Goal: Task Accomplishment & Management: Manage account settings

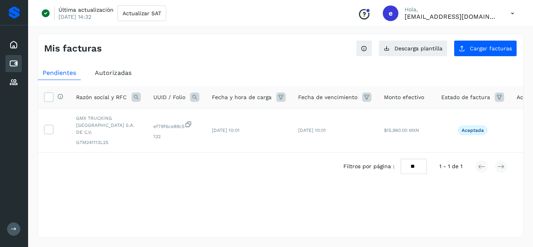
click at [11, 59] on icon at bounding box center [13, 63] width 9 height 9
click at [14, 81] on icon at bounding box center [13, 82] width 9 height 9
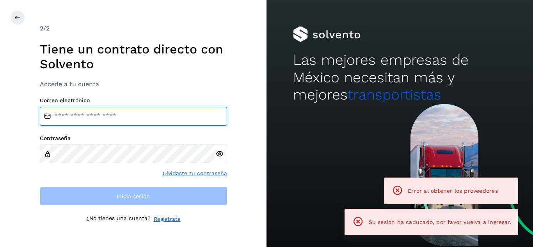
type input "**********"
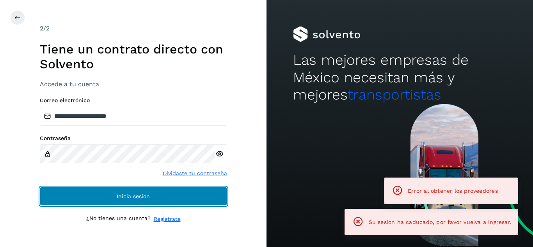
click at [131, 198] on span "Inicia sesión" at bounding box center [133, 196] width 33 height 5
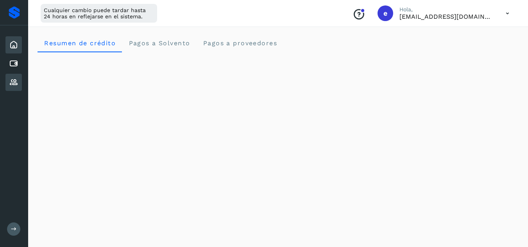
click at [14, 87] on div "Proveedores" at bounding box center [13, 82] width 16 height 17
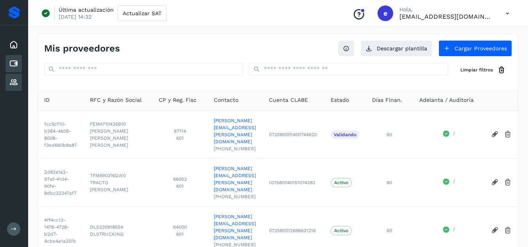
click at [13, 63] on icon at bounding box center [13, 63] width 9 height 9
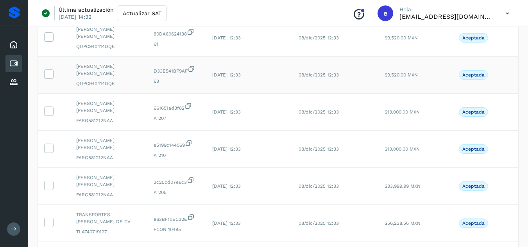
scroll to position [70, 0]
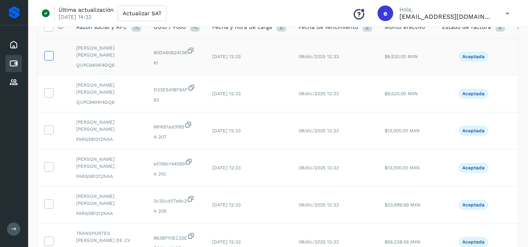
click at [50, 56] on icon at bounding box center [49, 55] width 8 height 8
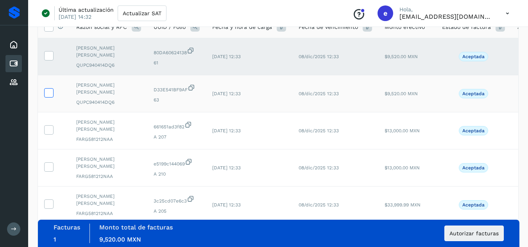
click at [50, 89] on icon at bounding box center [49, 92] width 8 height 8
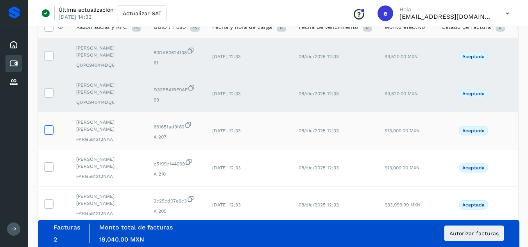
click at [48, 130] on icon at bounding box center [49, 129] width 8 height 8
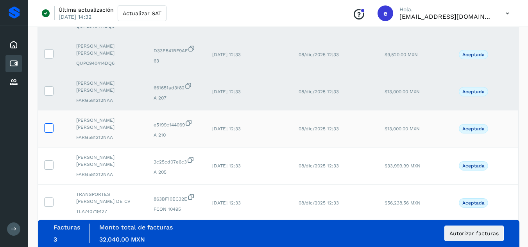
click at [51, 128] on icon at bounding box center [49, 127] width 8 height 8
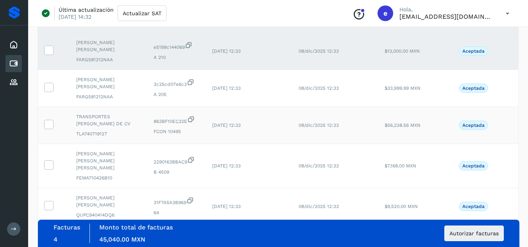
scroll to position [187, 0]
click at [48, 90] on icon at bounding box center [49, 86] width 8 height 8
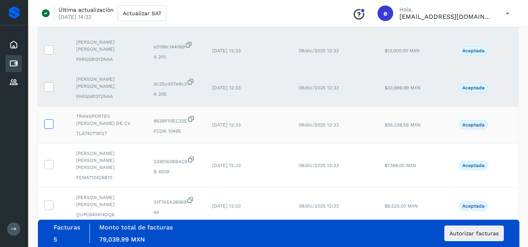
click at [46, 127] on icon at bounding box center [49, 124] width 8 height 8
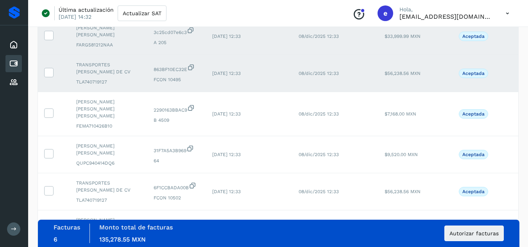
scroll to position [305, 0]
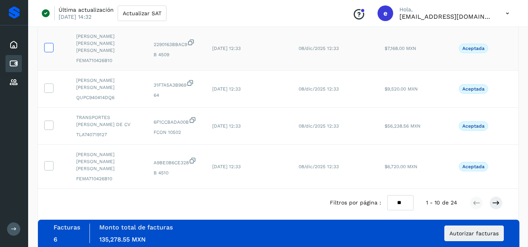
click at [48, 45] on icon at bounding box center [49, 47] width 8 height 8
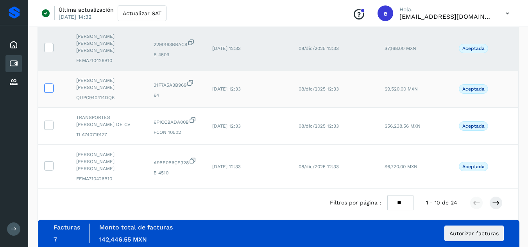
click at [46, 84] on icon at bounding box center [49, 88] width 8 height 8
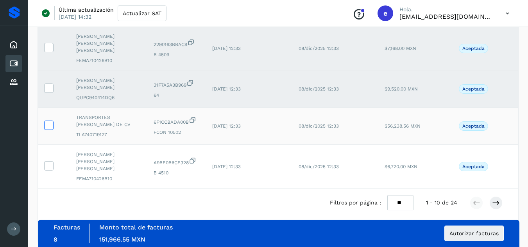
click at [51, 121] on icon at bounding box center [49, 125] width 8 height 8
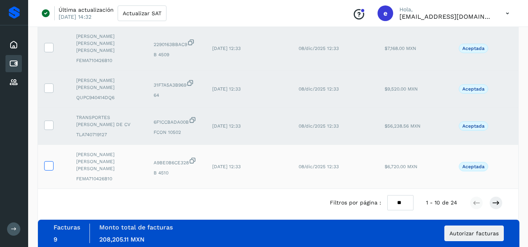
click at [52, 161] on icon at bounding box center [49, 165] width 8 height 8
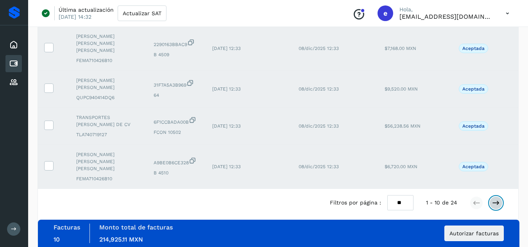
click at [498, 199] on icon at bounding box center [496, 203] width 8 height 8
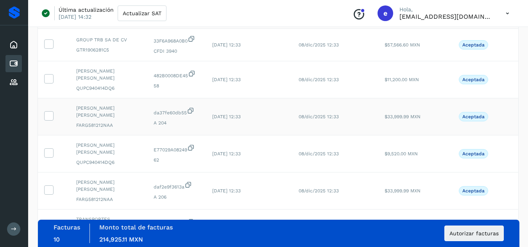
scroll to position [61, 0]
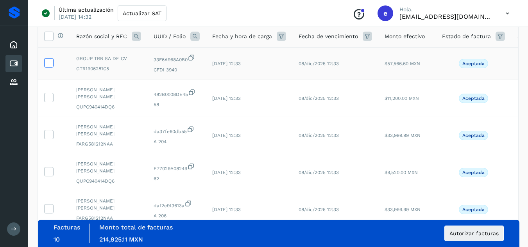
click at [50, 66] on icon at bounding box center [49, 62] width 8 height 8
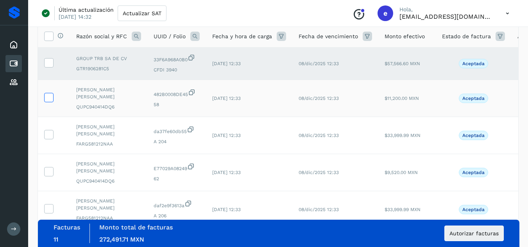
click at [49, 100] on icon at bounding box center [49, 97] width 8 height 8
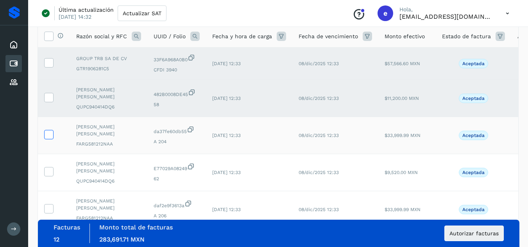
click at [49, 134] on icon at bounding box center [49, 134] width 8 height 8
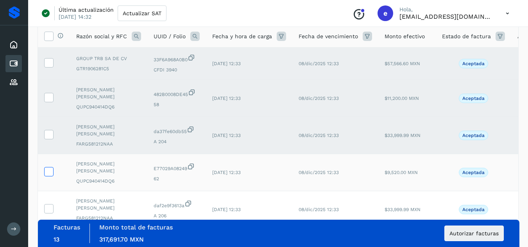
click at [49, 173] on icon at bounding box center [49, 171] width 8 height 8
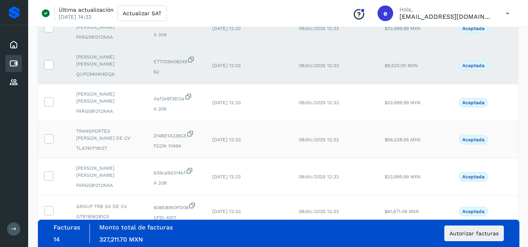
scroll to position [178, 0]
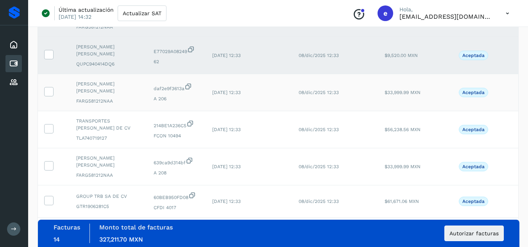
click at [51, 98] on td at bounding box center [54, 92] width 32 height 37
click at [50, 94] on icon at bounding box center [49, 91] width 8 height 8
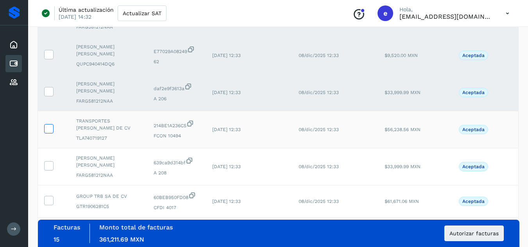
click at [48, 132] on icon at bounding box center [49, 128] width 8 height 8
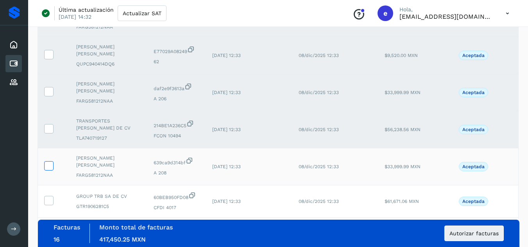
click at [48, 168] on icon at bounding box center [49, 165] width 8 height 8
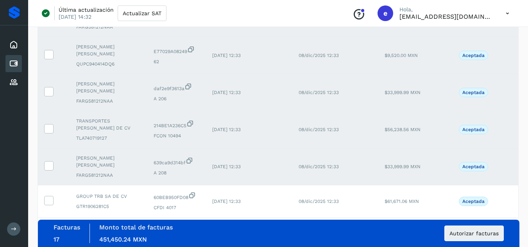
scroll to position [256, 0]
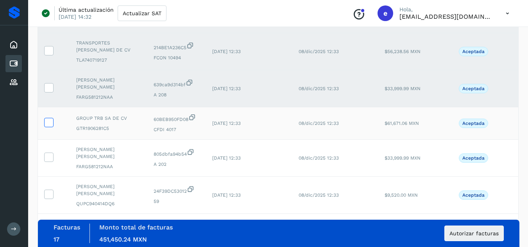
click at [51, 125] on icon at bounding box center [49, 122] width 8 height 8
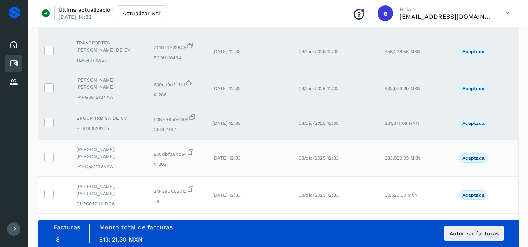
scroll to position [295, 0]
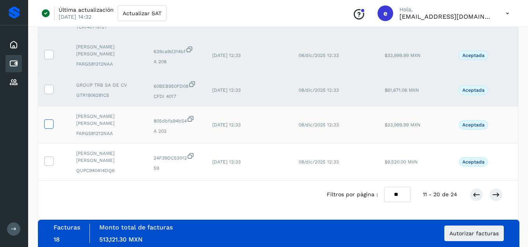
click at [45, 120] on icon at bounding box center [49, 124] width 8 height 8
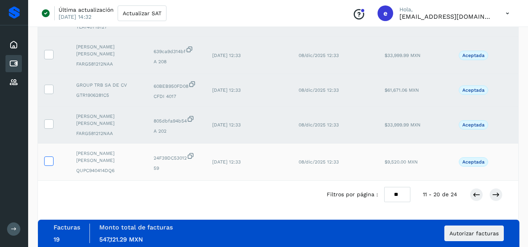
click at [52, 157] on icon at bounding box center [49, 161] width 8 height 8
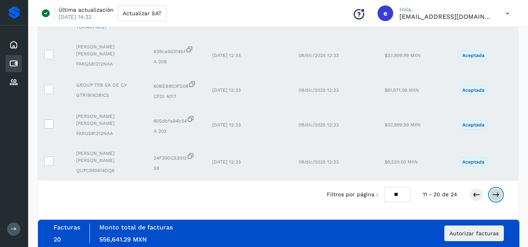
click at [495, 197] on icon at bounding box center [496, 195] width 8 height 8
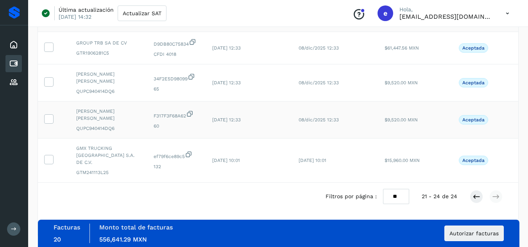
scroll to position [77, 0]
click at [48, 48] on icon at bounding box center [49, 46] width 8 height 8
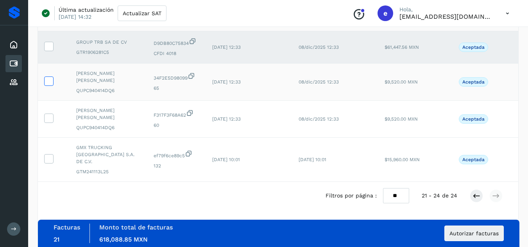
click at [50, 81] on icon at bounding box center [49, 81] width 8 height 8
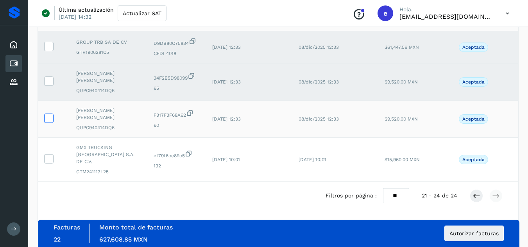
click at [49, 116] on icon at bounding box center [49, 118] width 8 height 8
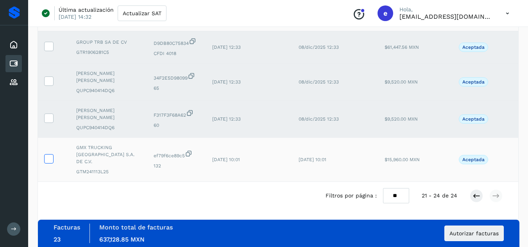
click at [46, 155] on icon at bounding box center [49, 158] width 8 height 8
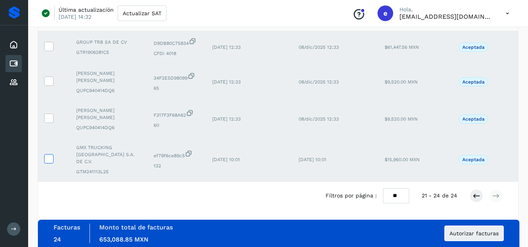
click at [50, 157] on icon at bounding box center [49, 158] width 8 height 8
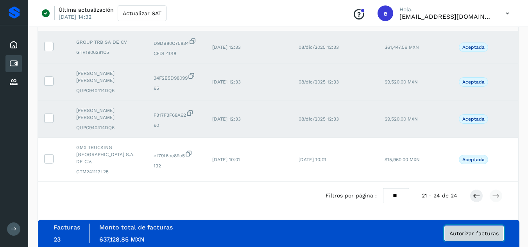
click at [475, 235] on span "Autorizar facturas" at bounding box center [473, 233] width 49 height 5
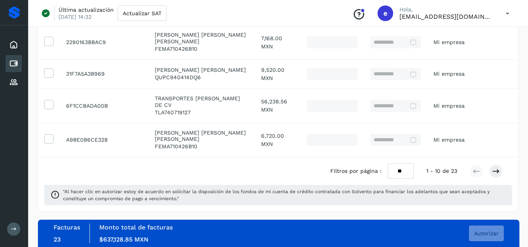
scroll to position [340, 0]
click at [492, 172] on icon at bounding box center [496, 172] width 8 height 8
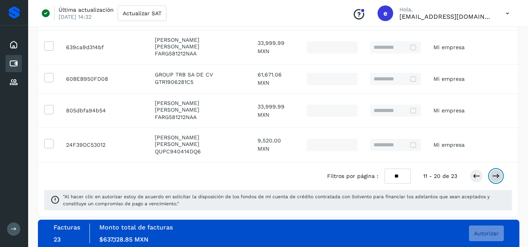
click at [496, 174] on icon at bounding box center [496, 176] width 8 height 8
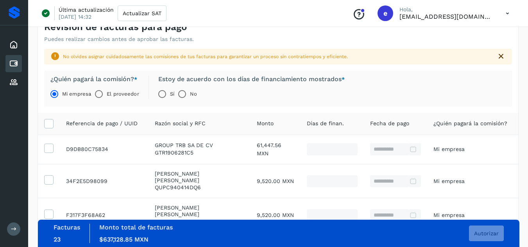
scroll to position [27, 0]
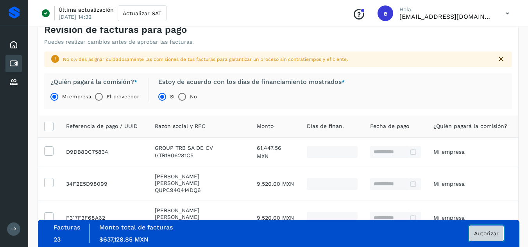
click at [478, 232] on span "Autorizar" at bounding box center [486, 233] width 25 height 5
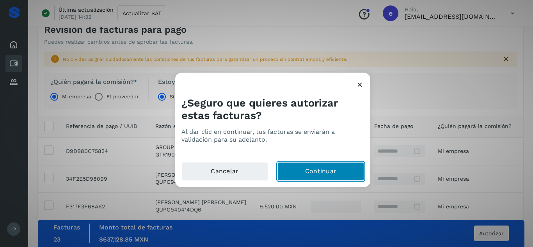
click at [320, 170] on button "Continuar" at bounding box center [321, 171] width 87 height 19
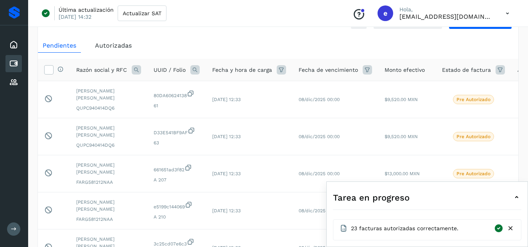
click at [516, 199] on icon at bounding box center [516, 197] width 9 height 9
